Goal: Navigation & Orientation: Find specific page/section

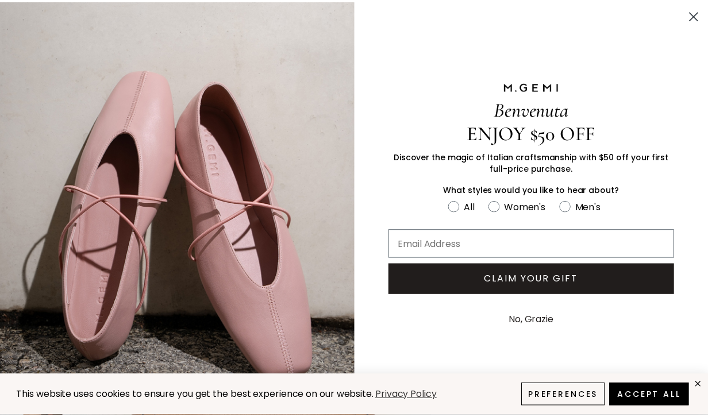
scroll to position [206, 0]
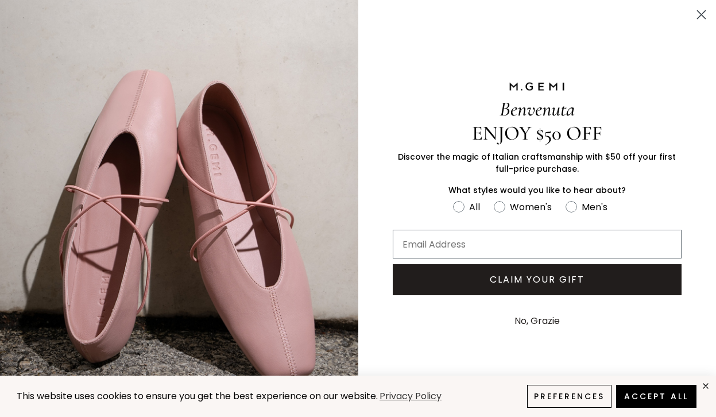
click at [699, 14] on icon "Close dialog" at bounding box center [701, 15] width 20 height 20
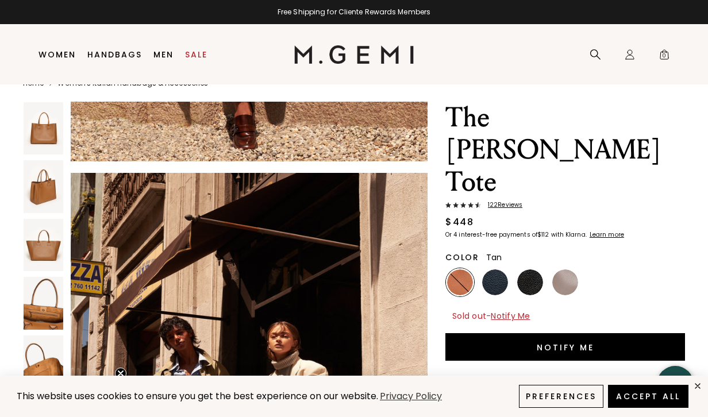
scroll to position [3342, 0]
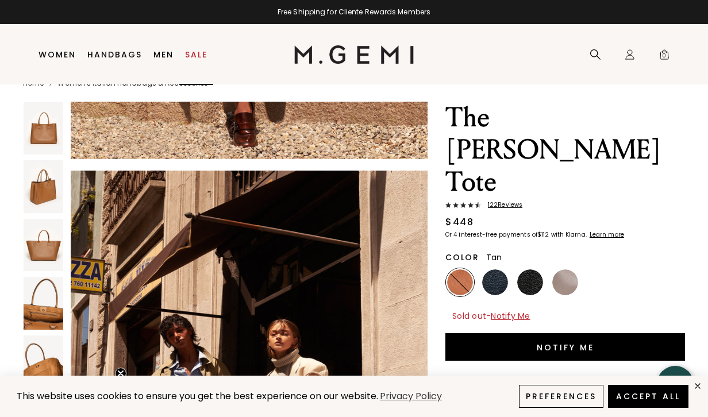
click at [200, 55] on link "Sale" at bounding box center [196, 54] width 22 height 9
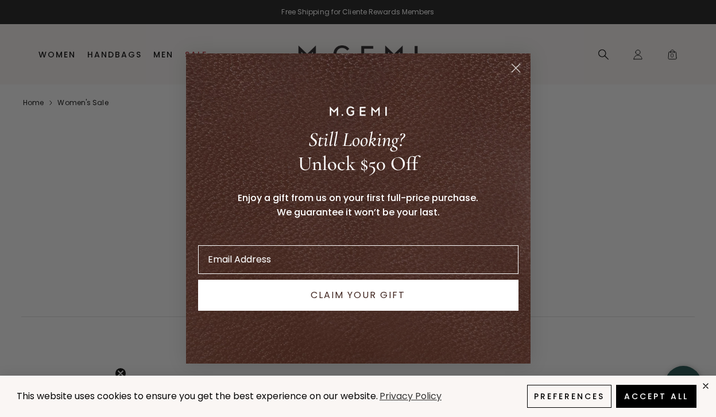
click at [519, 74] on circle "Close dialog" at bounding box center [515, 68] width 19 height 19
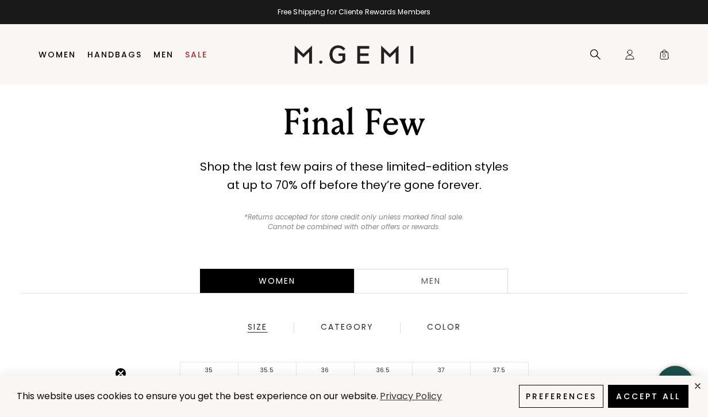
scroll to position [24, 0]
click at [113, 50] on link "Handbags" at bounding box center [114, 54] width 55 height 9
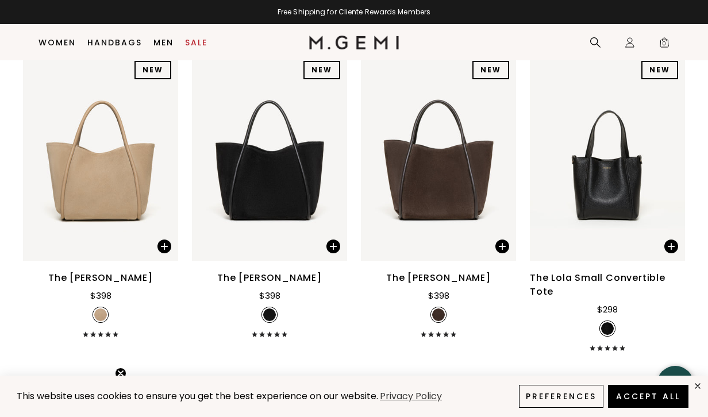
scroll to position [780, 0]
